Goal: Task Accomplishment & Management: Complete application form

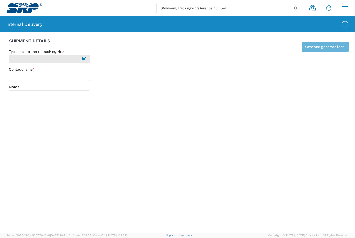
click at [68, 59] on input "Type or scan carrier tracking No. *" at bounding box center [49, 59] width 81 height 8
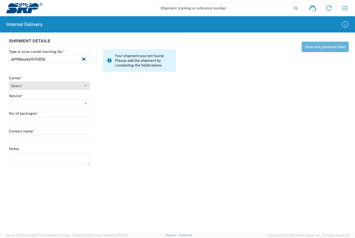
type input "JeffMassey101525G"
click at [87, 84] on select "Select Amazon Logistics ATI Trucking BC Dimerco Logistics Empire Southwest FedE…" at bounding box center [49, 86] width 81 height 8
select select "18713"
click at [9, 82] on select "Select Amazon Logistics ATI Trucking BC Dimerco Logistics Empire Southwest FedE…" at bounding box center [49, 86] width 81 height 8
click at [86, 104] on select "Select Ground Inter-Office" at bounding box center [49, 103] width 81 height 8
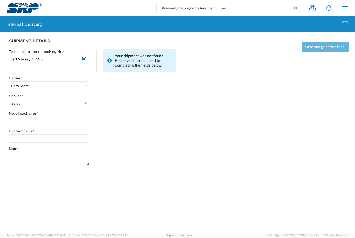
select select "35763"
click at [9, 99] on select "Select Ground Inter-Office" at bounding box center [49, 103] width 81 height 8
click at [30, 123] on input "No. of packages *" at bounding box center [49, 121] width 81 height 8
type input "1"
click at [36, 137] on input "Contact name *" at bounding box center [49, 138] width 81 height 8
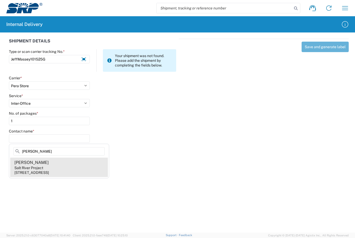
type input "[PERSON_NAME]"
click at [35, 176] on agx-address-suggestion-item "[PERSON_NAME] Salt River Project [STREET_ADDRESS]" at bounding box center [59, 167] width 98 height 19
type input "[PERSON_NAME]"
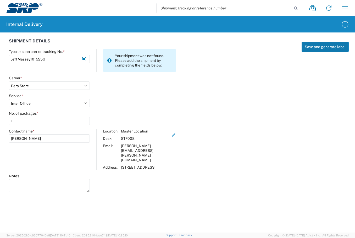
click at [312, 46] on button "Save and generate label" at bounding box center [325, 47] width 47 height 10
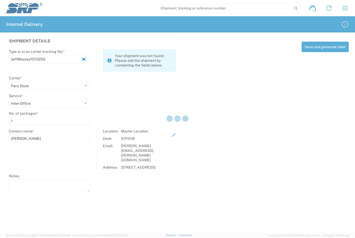
select select
